Goal: Task Accomplishment & Management: Complete application form

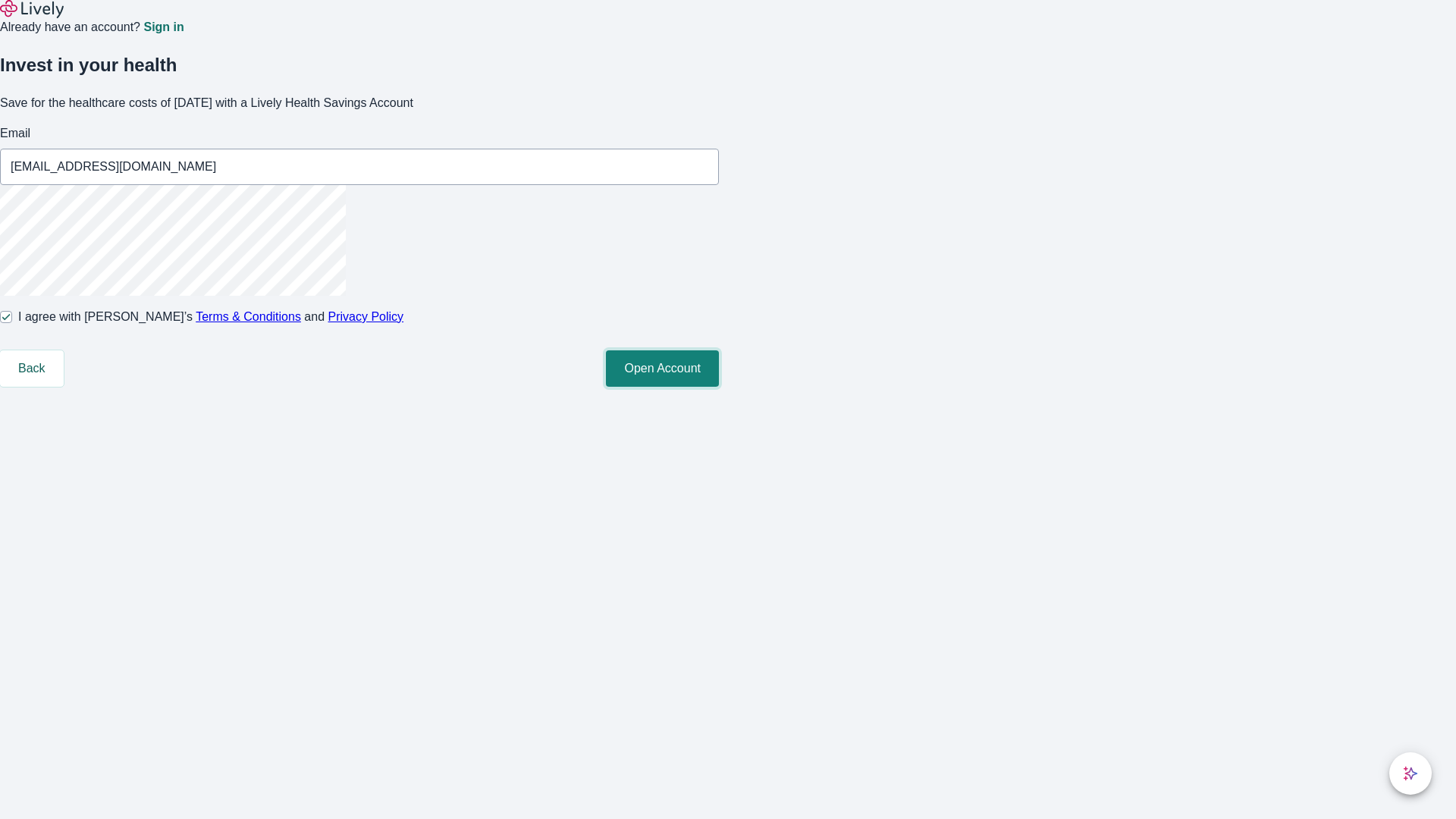
click at [718, 387] on button "Open Account" at bounding box center [662, 369] width 113 height 36
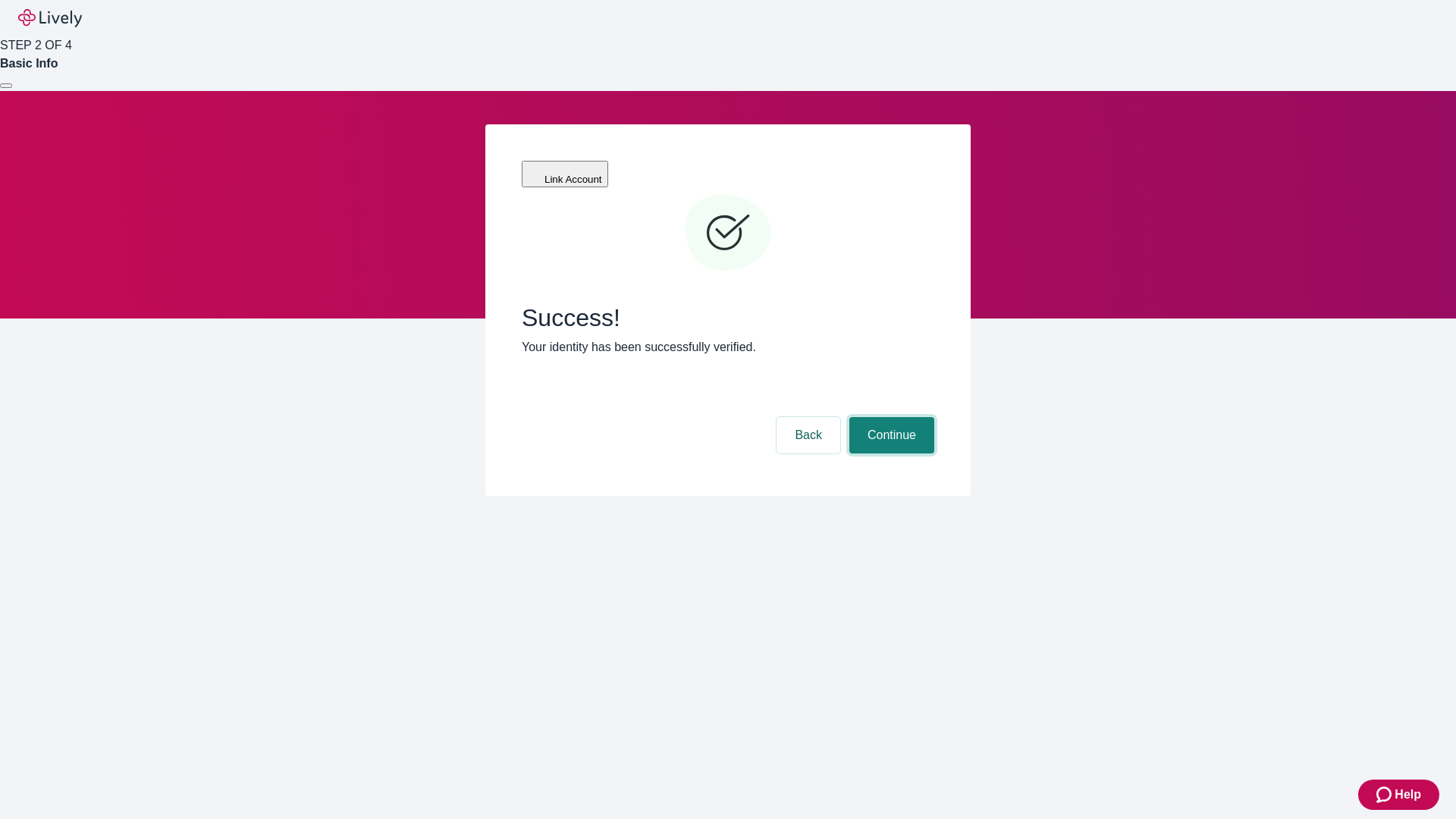
click at [889, 417] on button "Continue" at bounding box center [891, 436] width 85 height 36
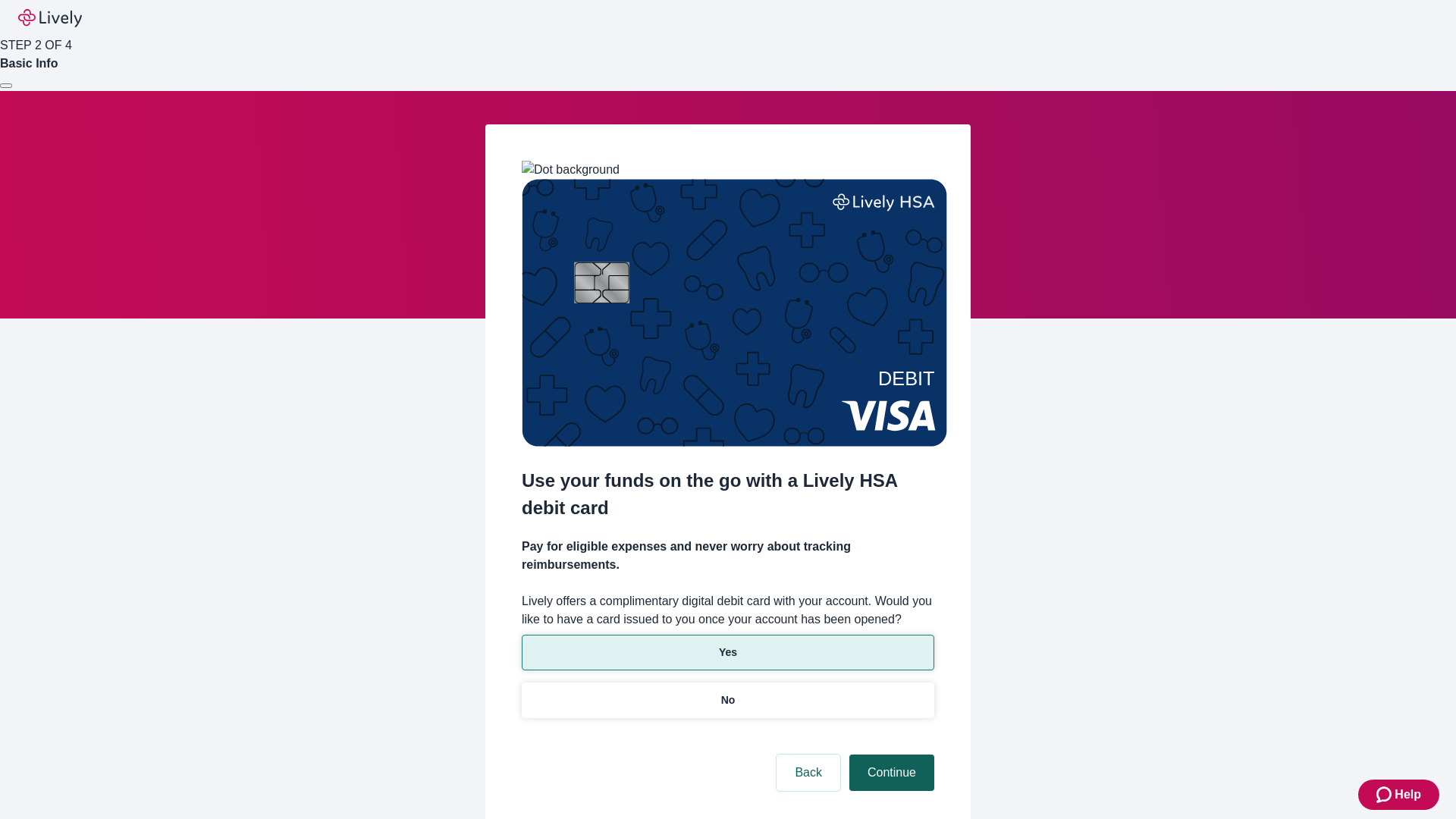
click at [727, 645] on p "Yes" at bounding box center [728, 653] width 18 height 16
click at [889, 754] on button "Continue" at bounding box center [891, 773] width 85 height 36
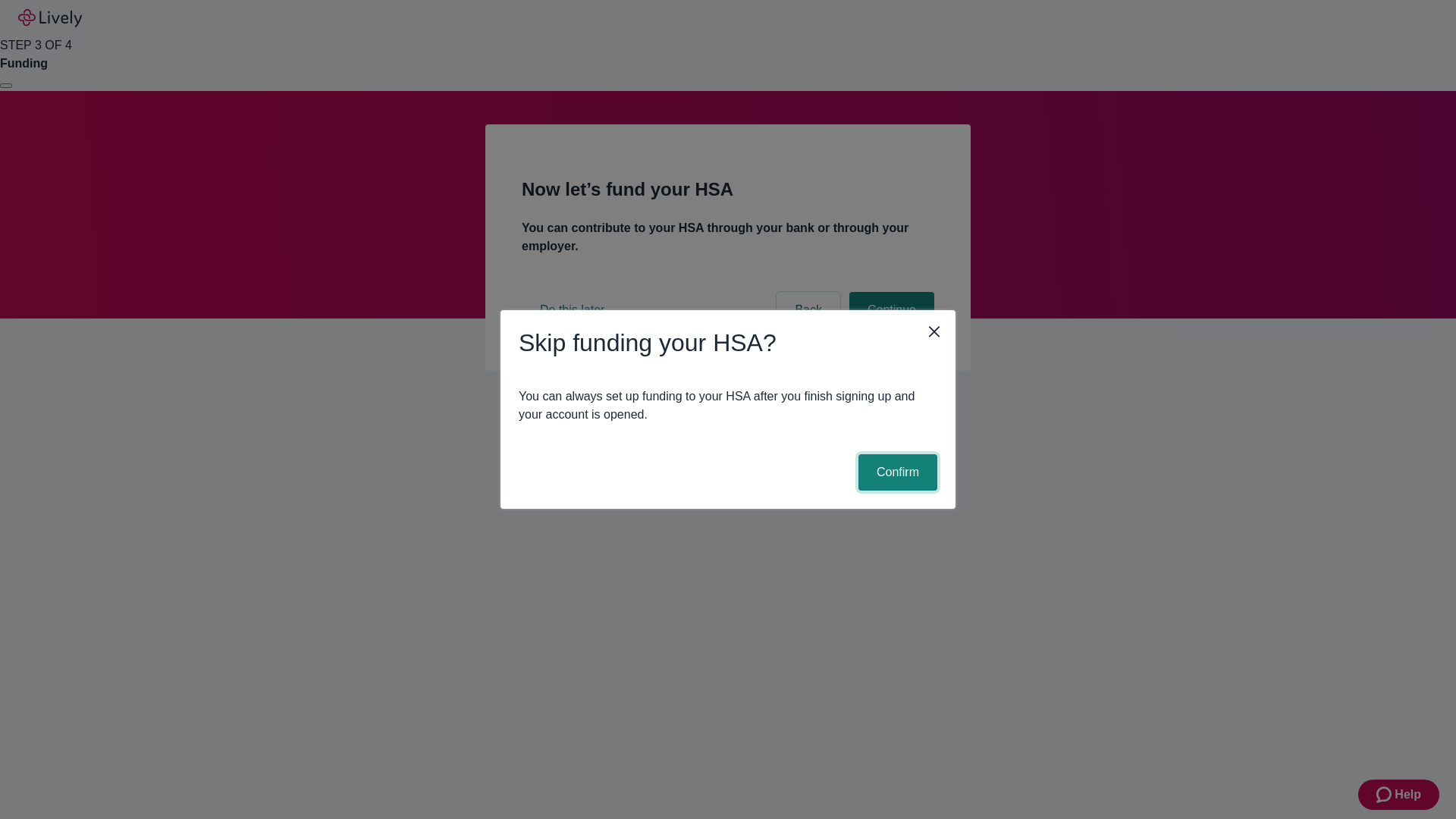
click at [896, 473] on button "Confirm" at bounding box center [897, 473] width 79 height 36
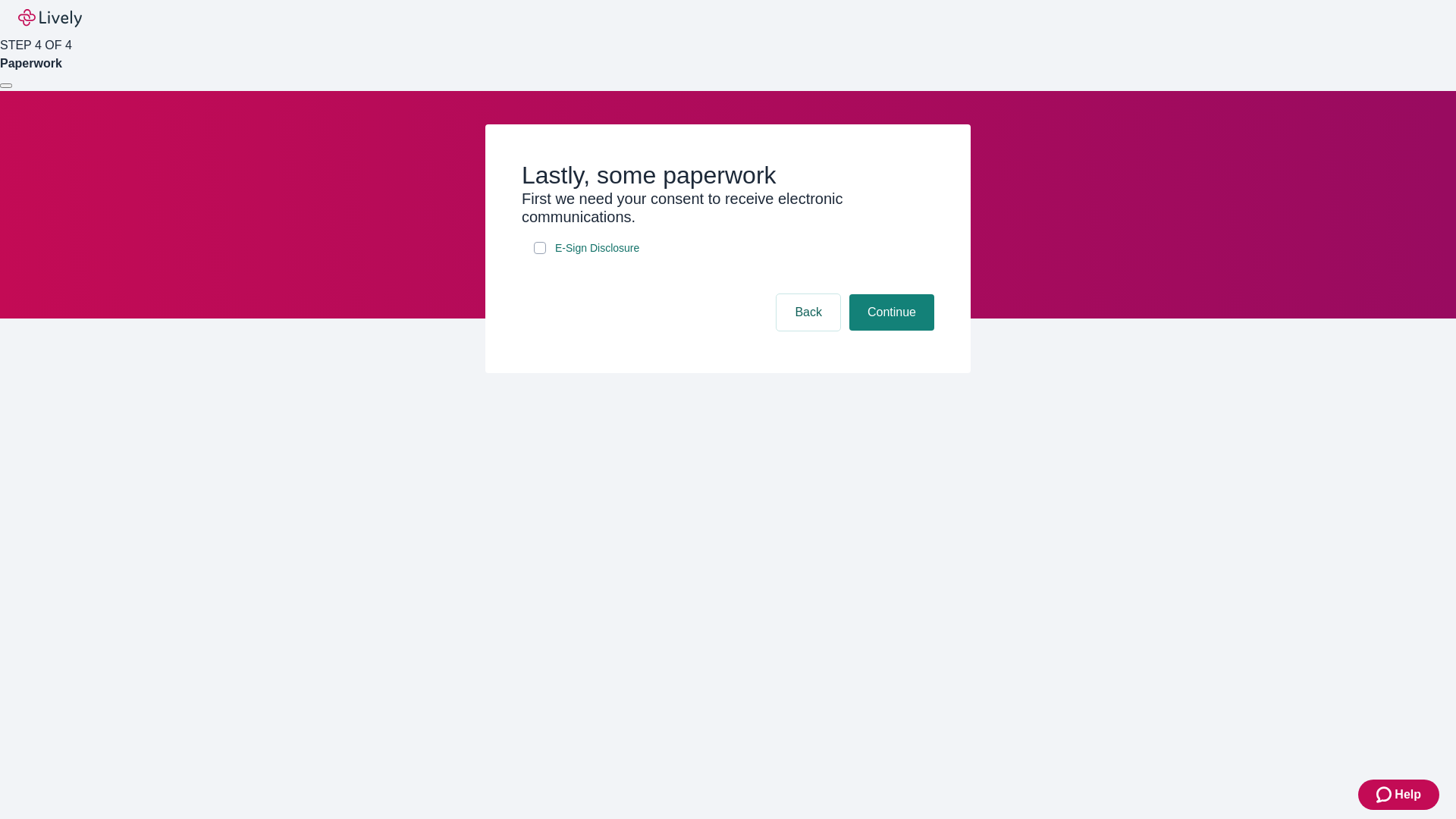
click at [540, 254] on input "E-Sign Disclosure" at bounding box center [540, 248] width 12 height 12
checkbox input "true"
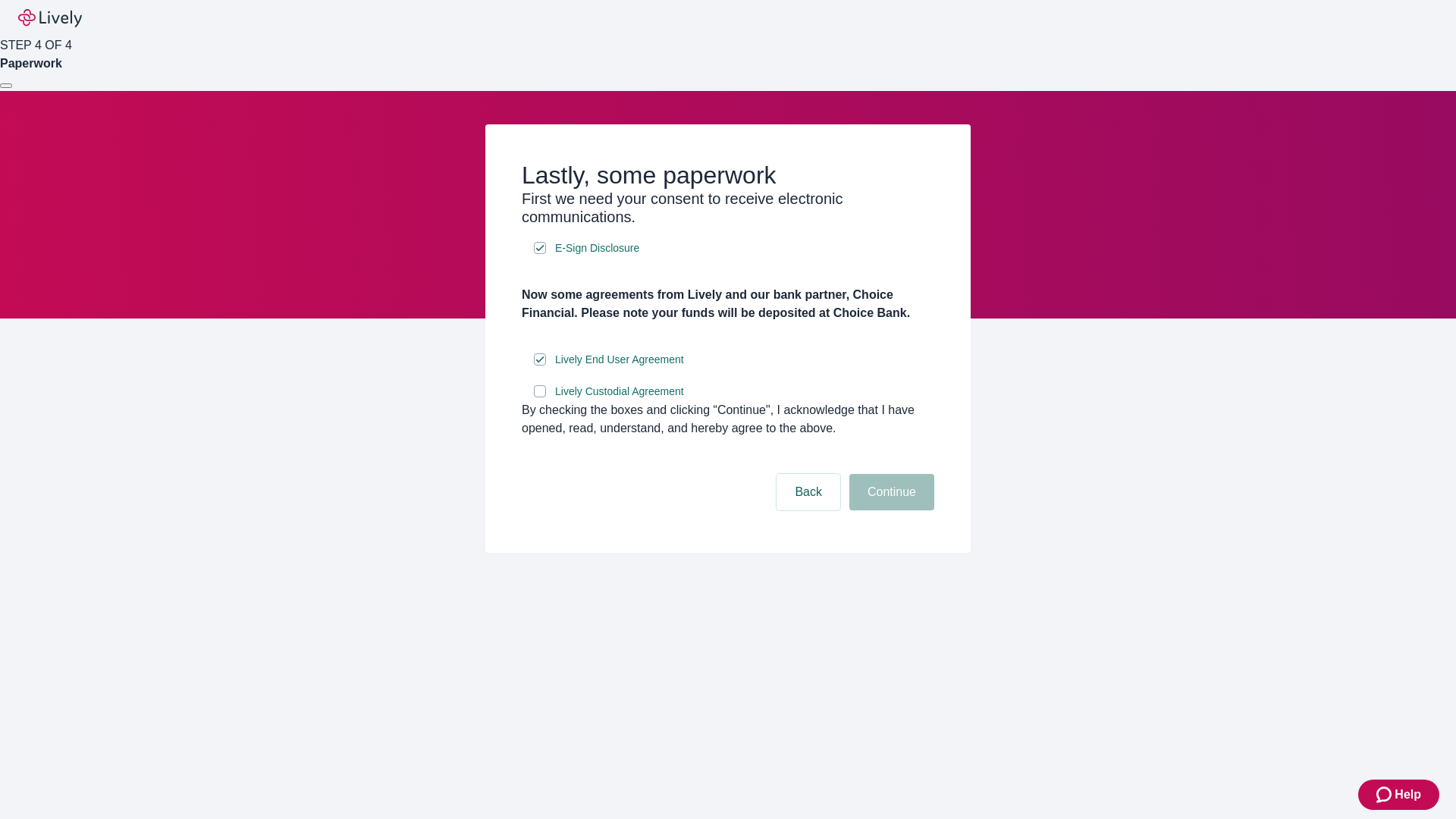
click at [540, 397] on input "Lively Custodial Agreement" at bounding box center [540, 391] width 12 height 12
checkbox input "true"
click at [889, 510] on button "Continue" at bounding box center [891, 492] width 85 height 36
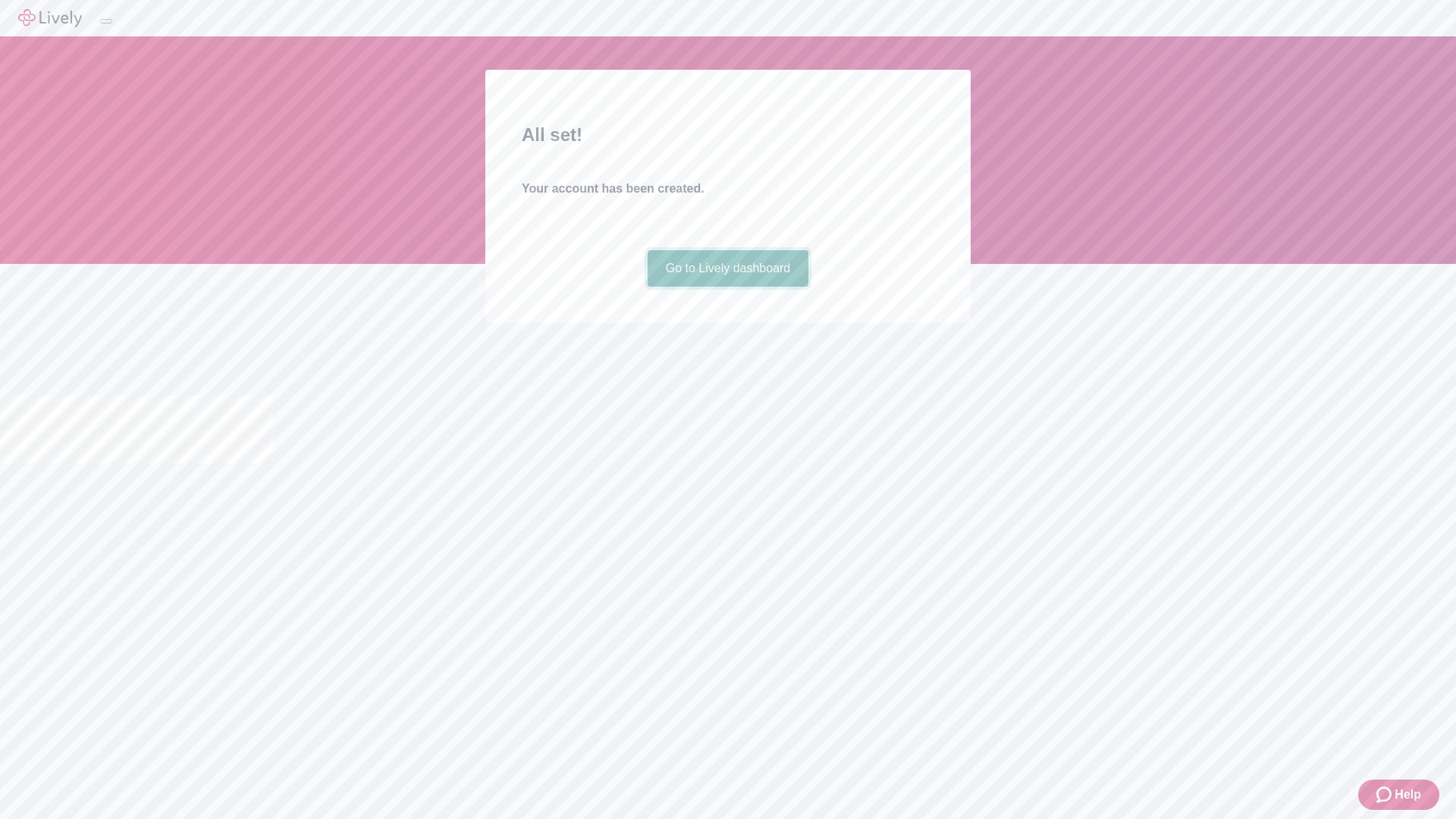
click at [727, 287] on link "Go to Lively dashboard" at bounding box center [728, 268] width 161 height 36
